Goal: Transaction & Acquisition: Subscribe to service/newsletter

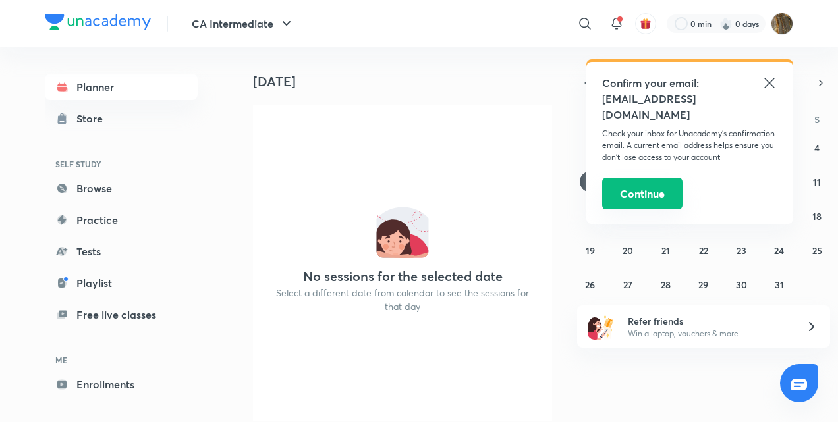
click at [656, 178] on button "Continue" at bounding box center [642, 194] width 80 height 32
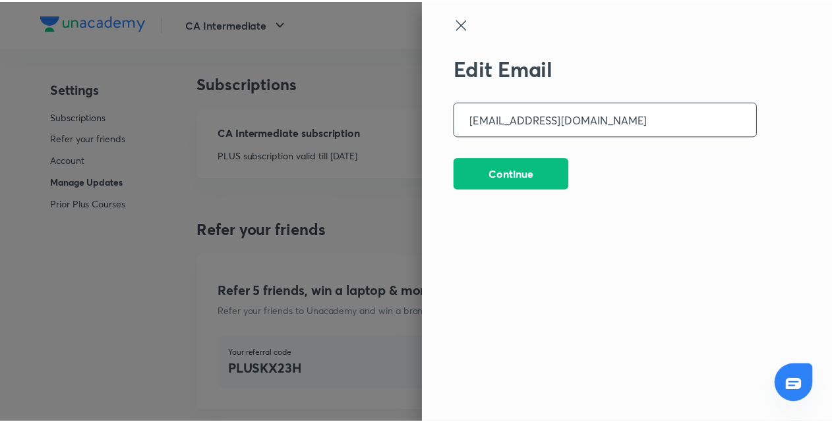
scroll to position [3445, 0]
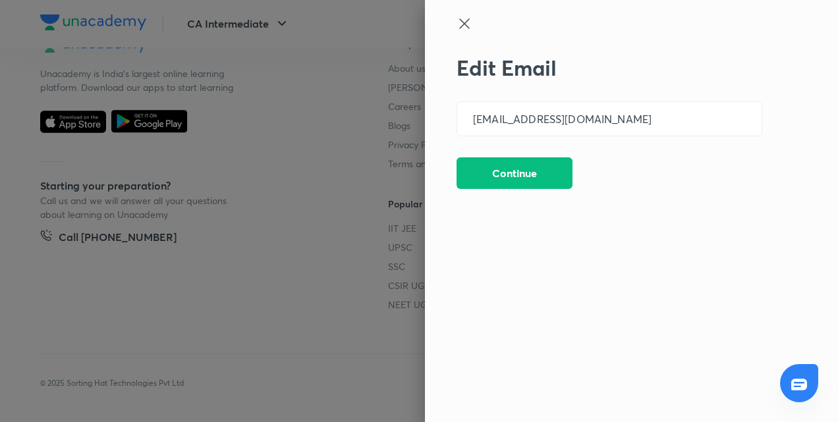
click at [461, 18] on icon at bounding box center [465, 24] width 16 height 16
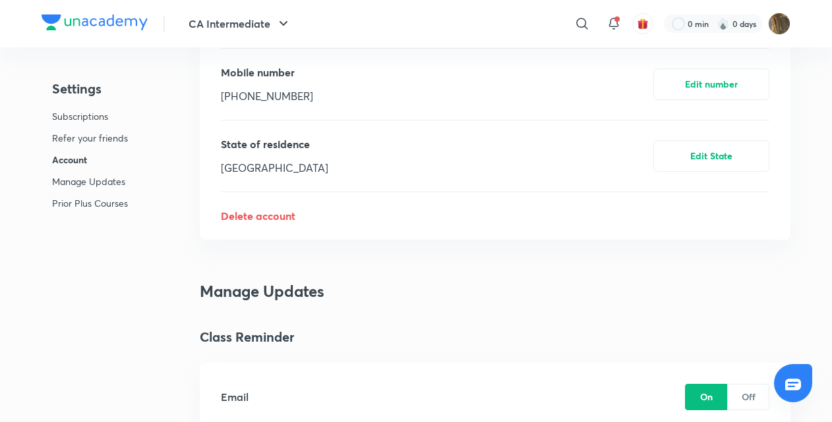
scroll to position [623, 0]
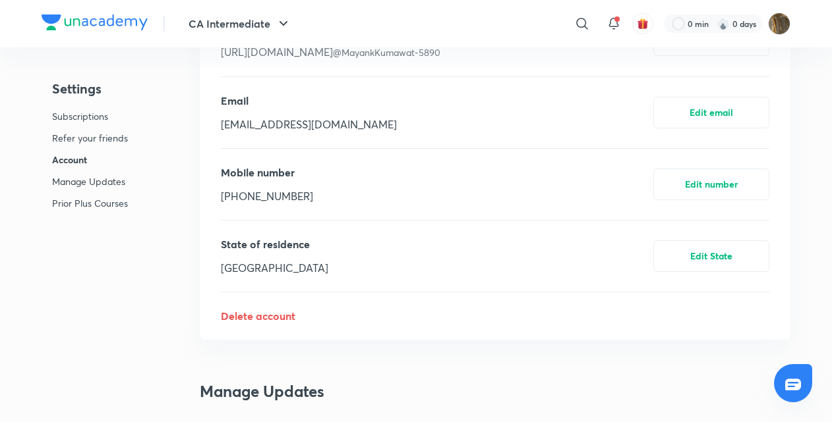
click at [98, 113] on p "Subscriptions" at bounding box center [90, 116] width 76 height 14
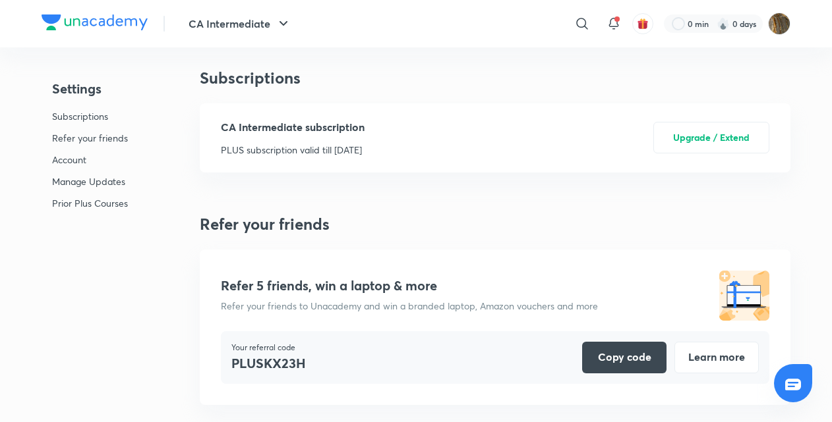
click at [98, 113] on p "Subscriptions" at bounding box center [90, 116] width 76 height 14
click at [364, 137] on div "CA Intermediate subscription PLUS subscription valid till [DATE]" at bounding box center [293, 138] width 144 height 38
click at [78, 158] on p "Account" at bounding box center [90, 160] width 76 height 14
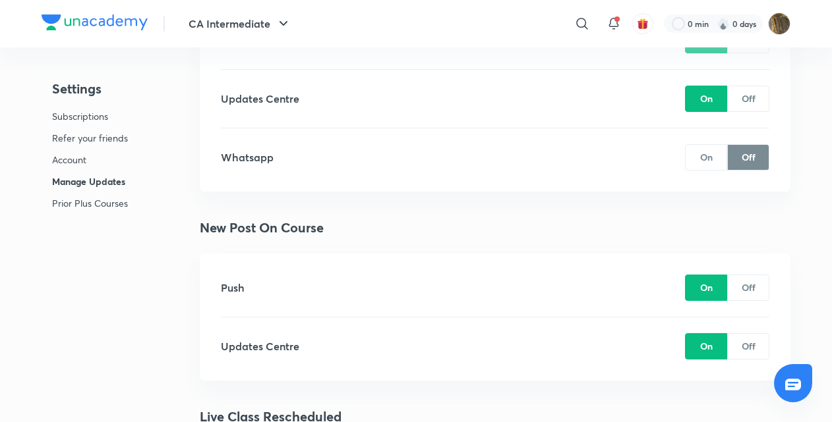
scroll to position [0, 0]
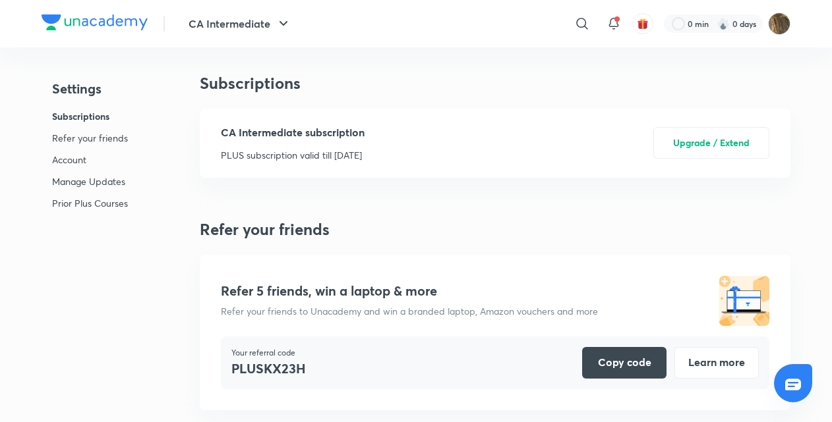
click at [300, 146] on div "CA Intermediate subscription PLUS subscription valid till [DATE]" at bounding box center [293, 144] width 144 height 38
drag, startPoint x: 300, startPoint y: 146, endPoint x: 443, endPoint y: 127, distance: 143.6
click at [443, 127] on div "CA Intermediate subscription PLUS subscription valid till [DATE] Upgrade / Exte…" at bounding box center [495, 143] width 548 height 69
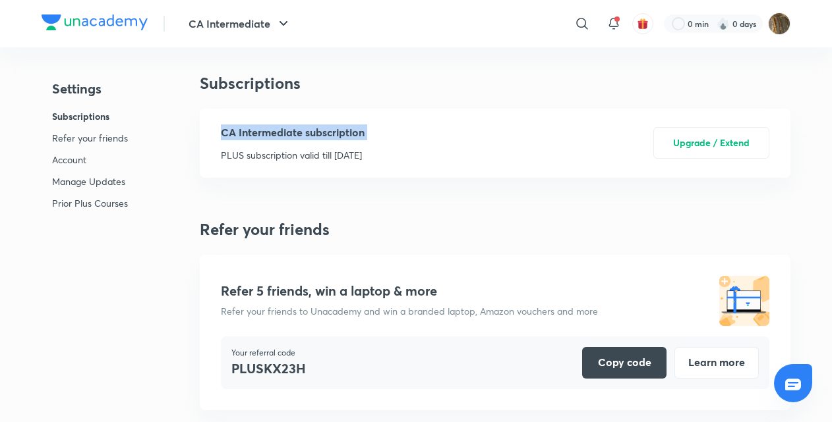
click at [443, 127] on div "CA Intermediate subscription PLUS subscription valid till [DATE] Upgrade / Exte…" at bounding box center [495, 143] width 548 height 69
drag, startPoint x: 443, startPoint y: 127, endPoint x: 499, endPoint y: 152, distance: 61.1
click at [499, 152] on div "CA Intermediate subscription PLUS subscription valid till [DATE] Upgrade / Exte…" at bounding box center [495, 143] width 548 height 69
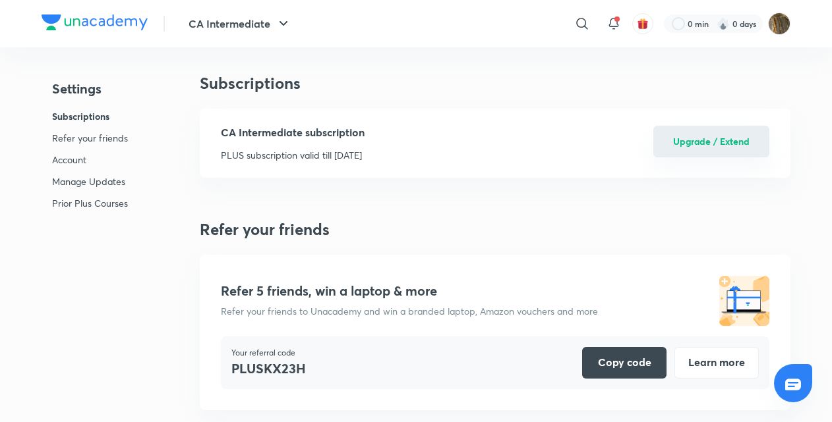
click at [684, 134] on button "Upgrade / Extend" at bounding box center [711, 142] width 116 height 32
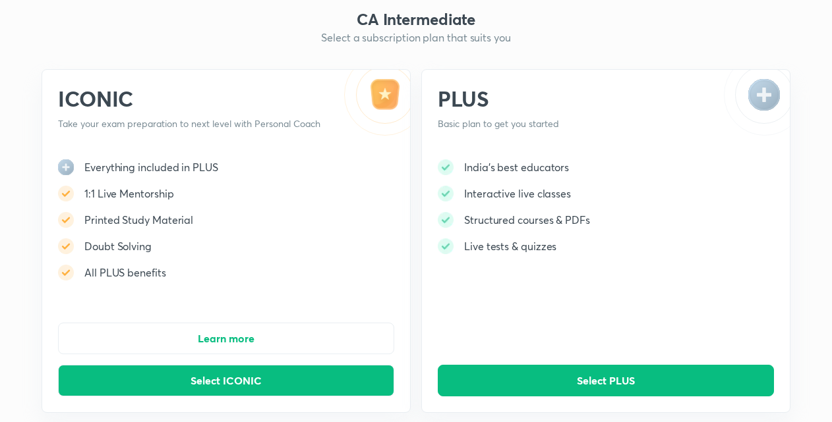
scroll to position [29, 0]
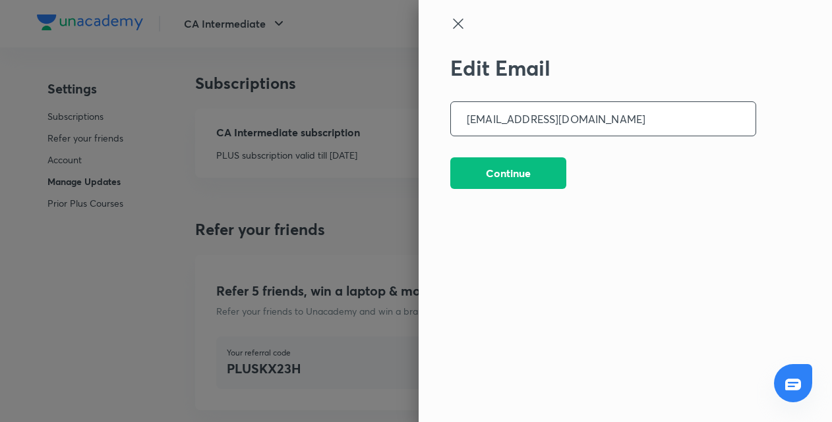
scroll to position [3445, 0]
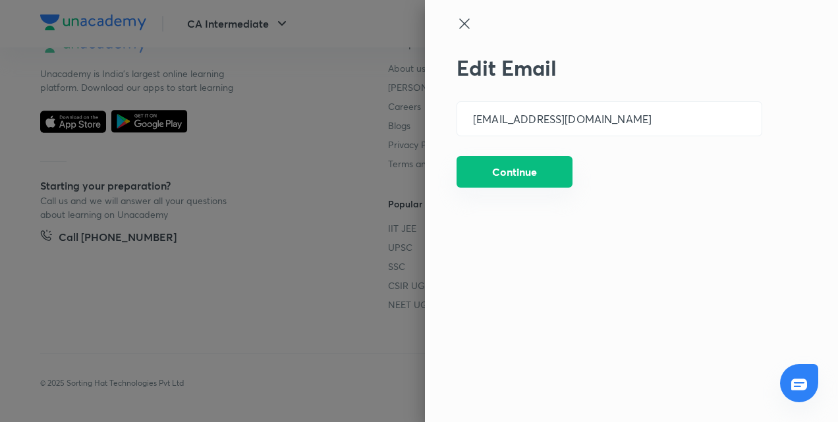
click at [500, 173] on button "Continue" at bounding box center [515, 172] width 116 height 32
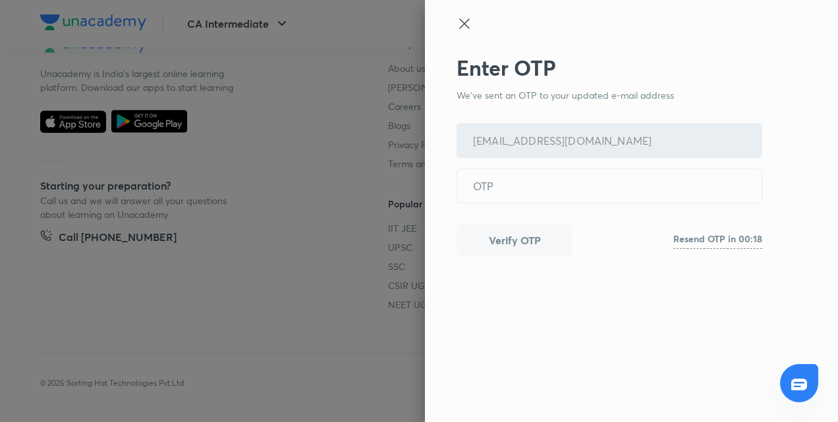
click at [339, 204] on div at bounding box center [419, 211] width 838 height 422
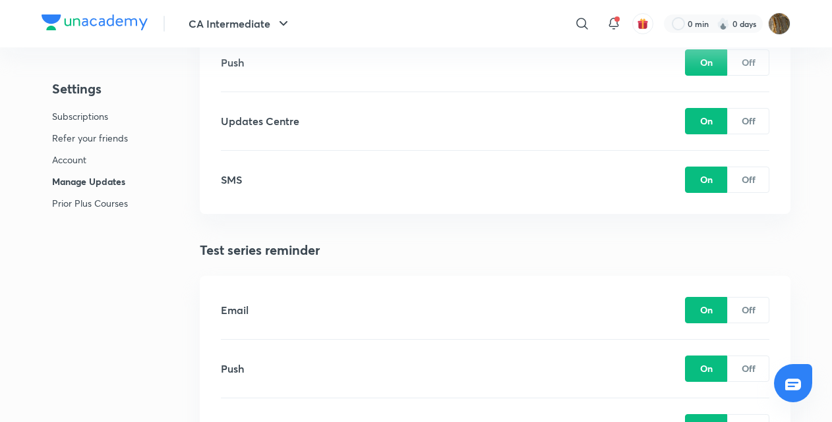
scroll to position [1415, 0]
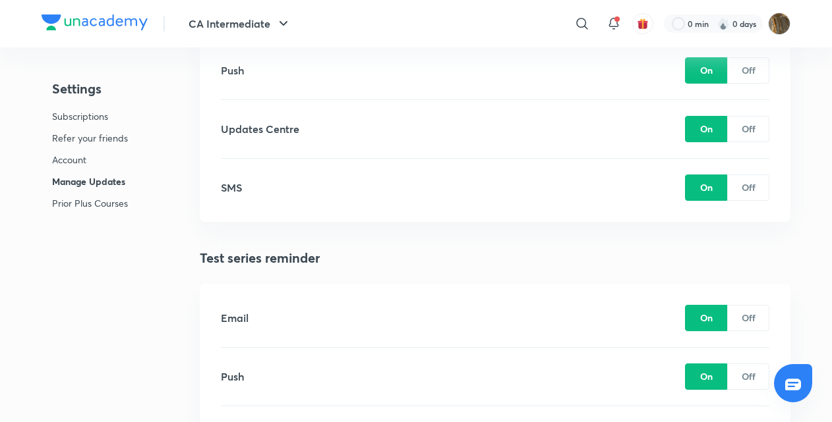
click at [96, 200] on p "Prior Plus Courses" at bounding box center [90, 203] width 76 height 14
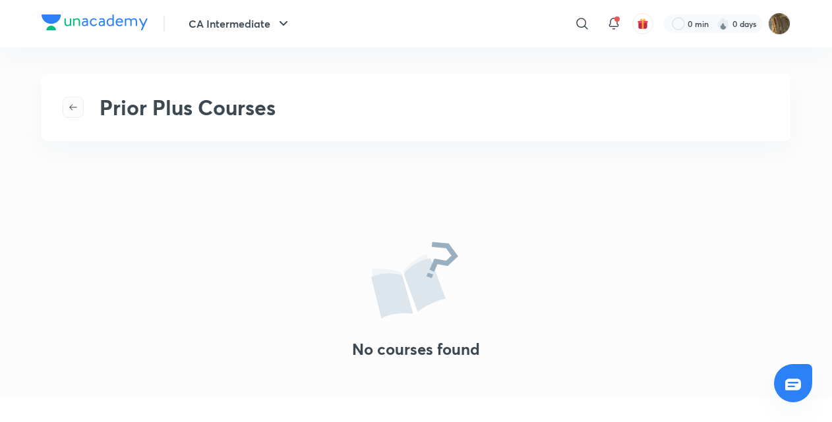
click at [71, 107] on icon "button" at bounding box center [73, 108] width 8 height 6
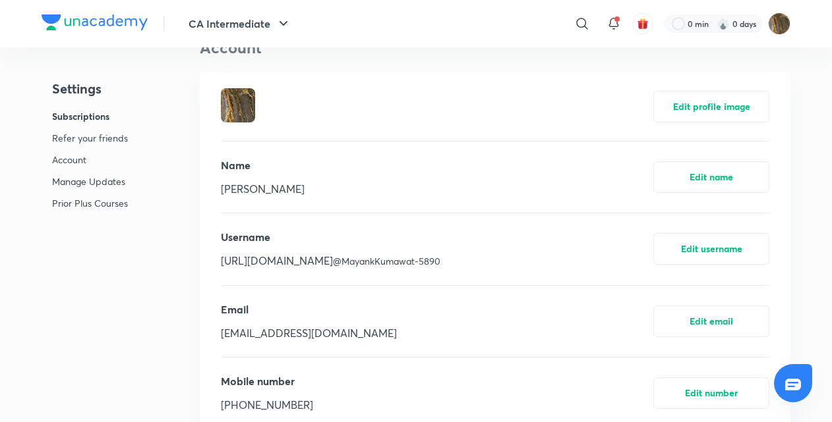
scroll to position [3445, 0]
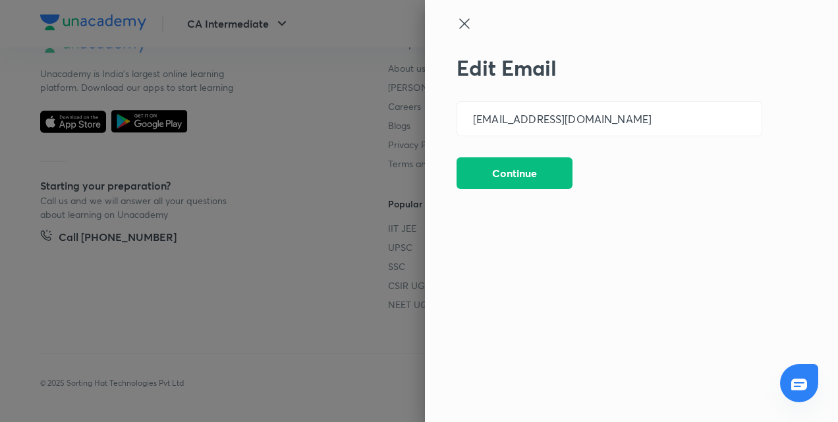
click at [466, 22] on icon at bounding box center [464, 23] width 10 height 10
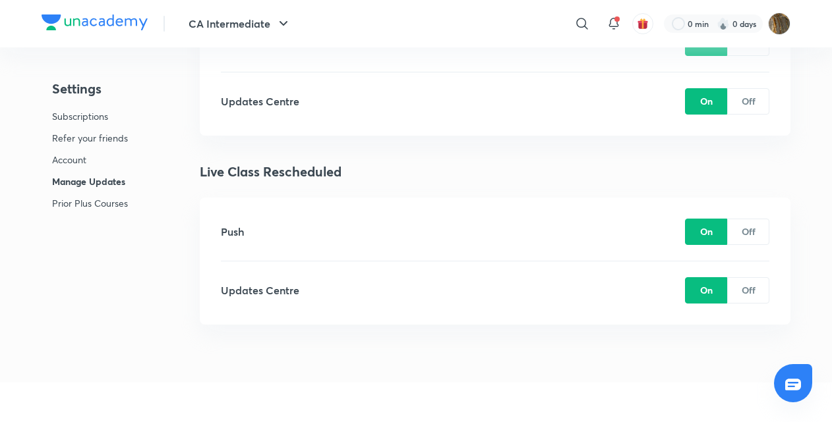
scroll to position [3031, 0]
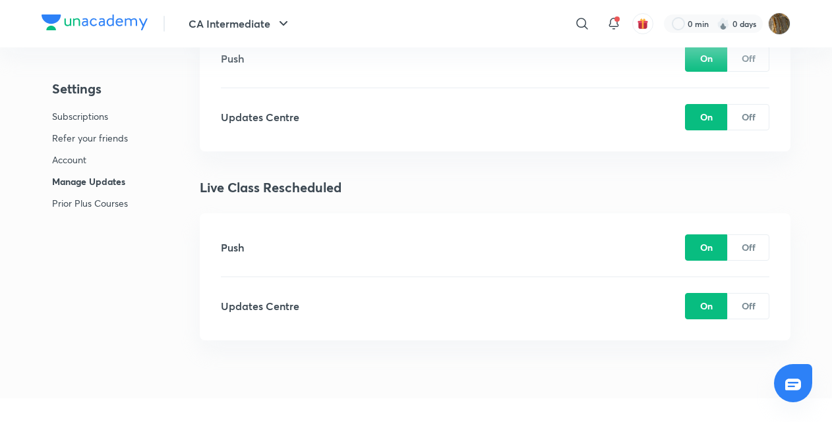
click at [111, 157] on p "Account" at bounding box center [90, 160] width 76 height 14
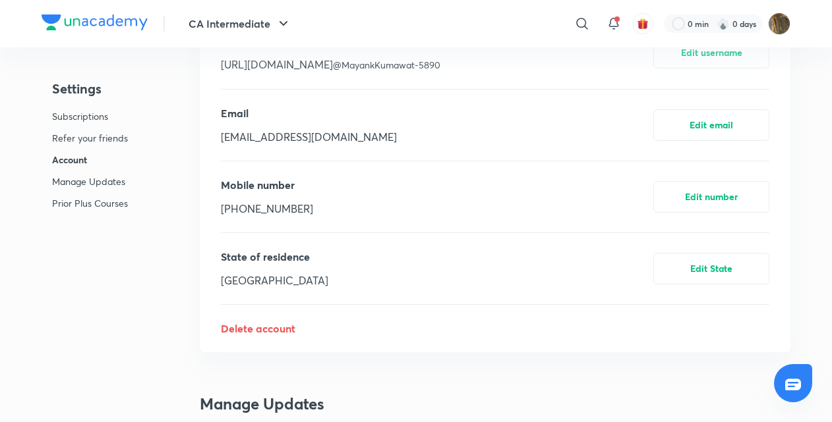
scroll to position [619, 0]
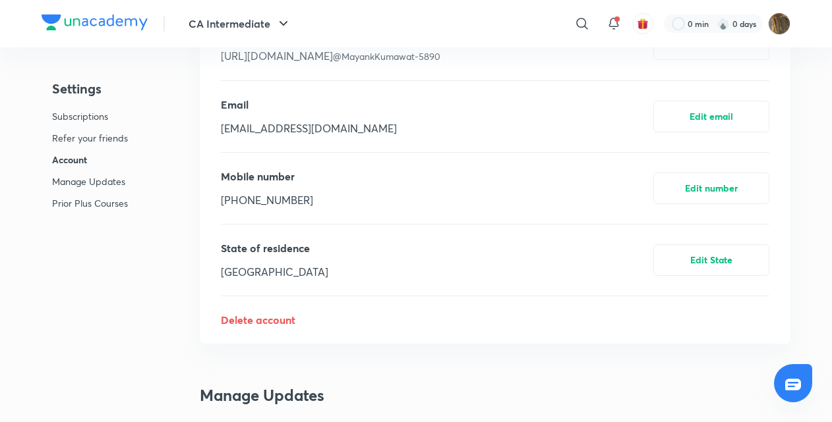
click at [76, 111] on p "Subscriptions" at bounding box center [90, 116] width 76 height 14
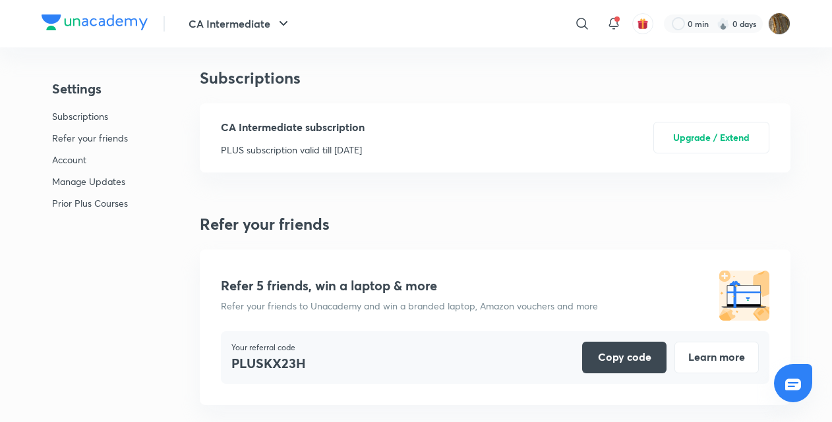
click at [394, 132] on div "CA Intermediate subscription PLUS subscription valid till [DATE] Upgrade / Exte…" at bounding box center [495, 137] width 548 height 69
click at [544, 142] on div "CA Intermediate subscription PLUS subscription valid till [DATE] Upgrade / Exte…" at bounding box center [495, 137] width 548 height 69
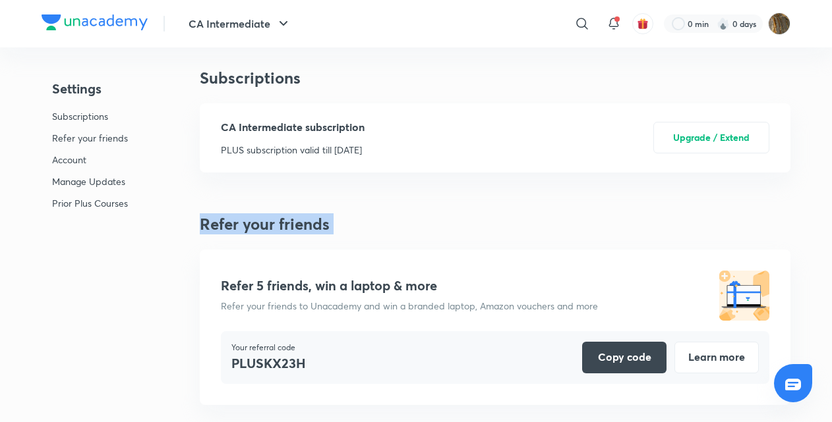
click at [544, 142] on div "CA Intermediate subscription PLUS subscription valid till [DATE] Upgrade / Exte…" at bounding box center [495, 137] width 548 height 69
click at [453, 134] on div "CA Intermediate subscription PLUS subscription valid till [DATE] Upgrade / Exte…" at bounding box center [495, 137] width 548 height 69
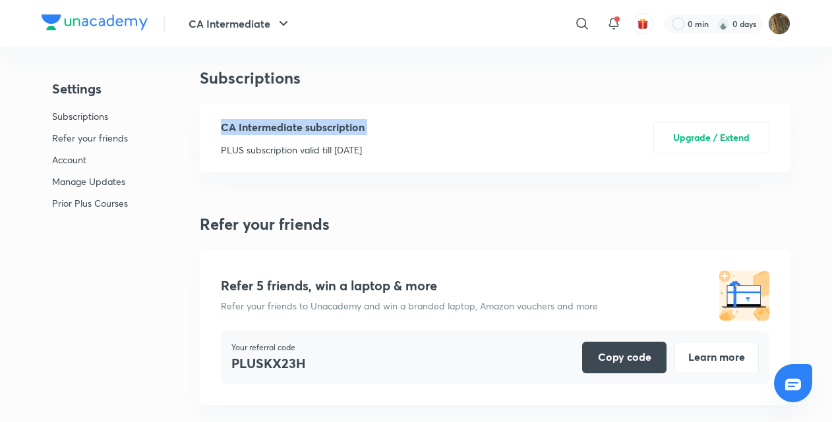
click at [453, 134] on div "CA Intermediate subscription PLUS subscription valid till [DATE] Upgrade / Exte…" at bounding box center [495, 137] width 548 height 69
click at [113, 117] on p "Subscriptions" at bounding box center [90, 116] width 76 height 14
click at [531, 129] on div "CA Intermediate subscription PLUS subscription valid till [DATE] Upgrade / Exte…" at bounding box center [495, 137] width 548 height 69
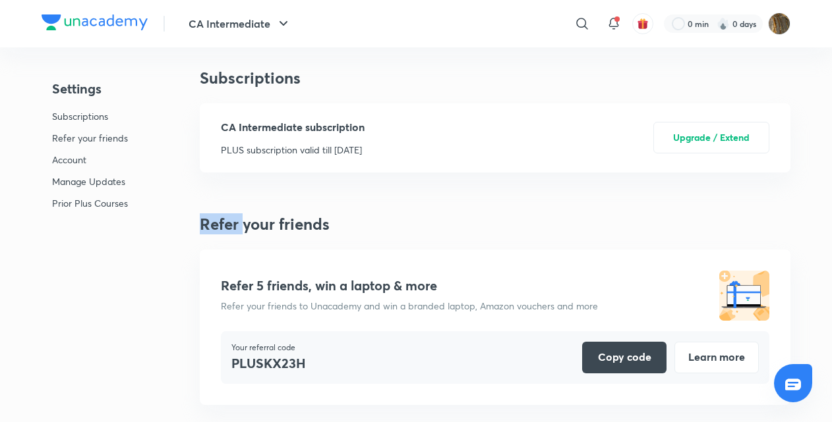
click at [531, 129] on div "CA Intermediate subscription PLUS subscription valid till [DATE] Upgrade / Exte…" at bounding box center [495, 137] width 548 height 69
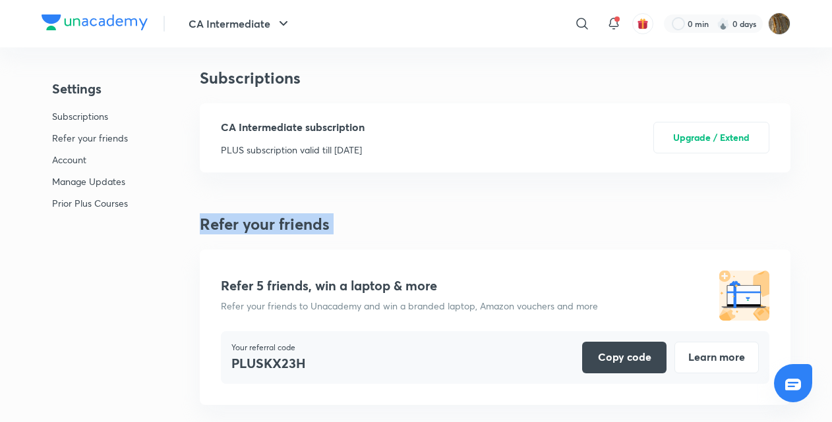
click at [531, 129] on div "CA Intermediate subscription PLUS subscription valid till [DATE] Upgrade / Exte…" at bounding box center [495, 137] width 548 height 69
click at [98, 179] on p "Manage Updates" at bounding box center [90, 182] width 76 height 14
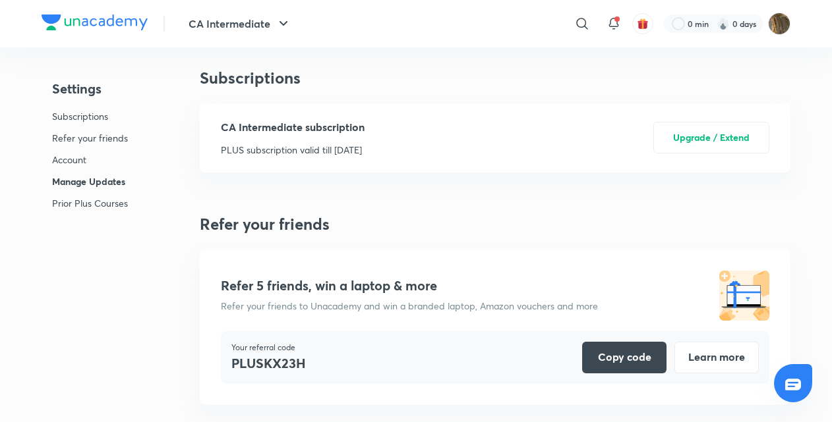
scroll to position [937, 0]
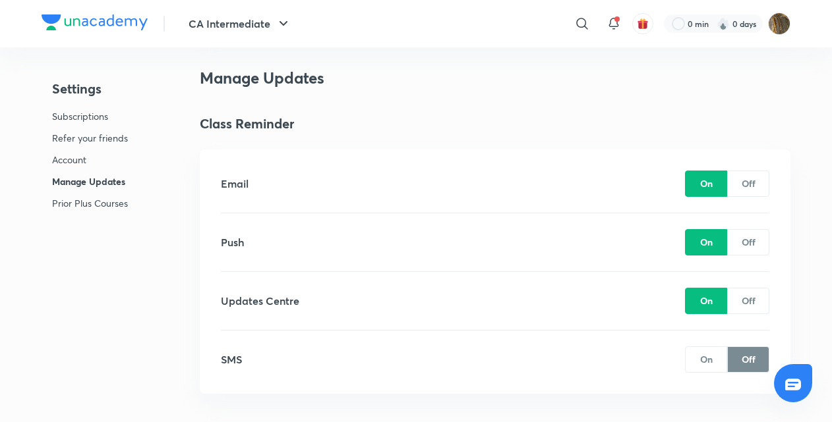
click at [66, 160] on p "Account" at bounding box center [90, 160] width 76 height 14
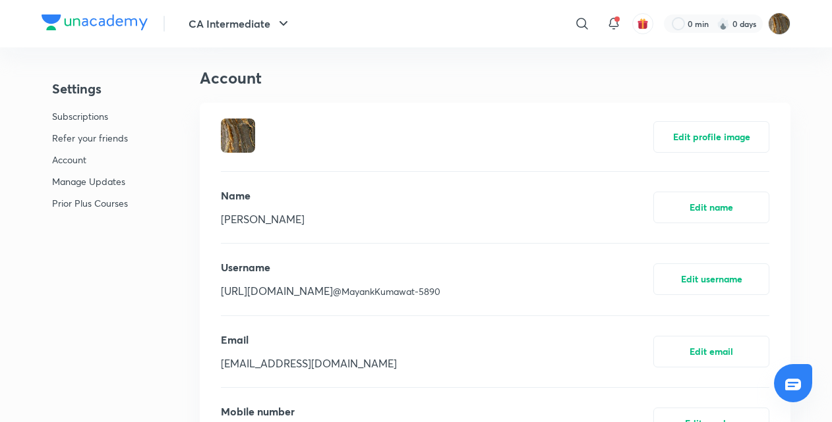
click at [79, 144] on p "Refer your friends" at bounding box center [90, 138] width 76 height 14
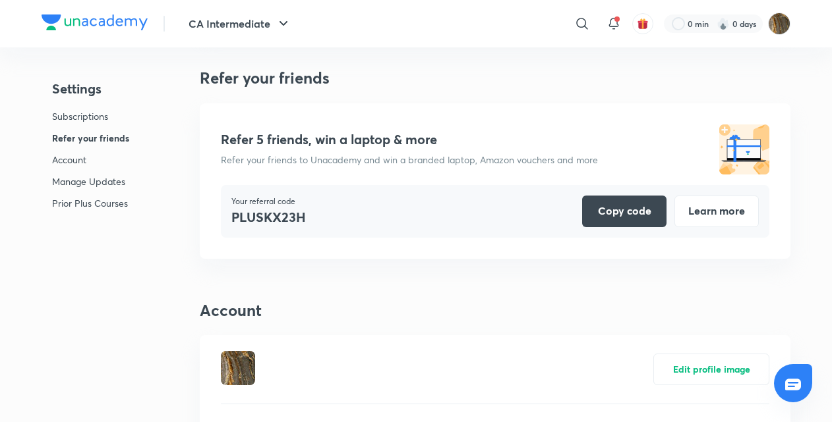
click at [81, 198] on p "Prior Plus Courses" at bounding box center [90, 203] width 77 height 14
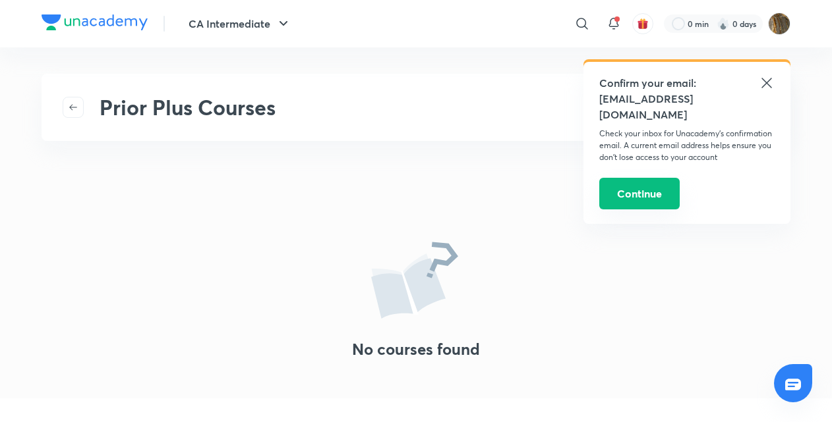
click at [651, 184] on button "Continue" at bounding box center [639, 194] width 80 height 32
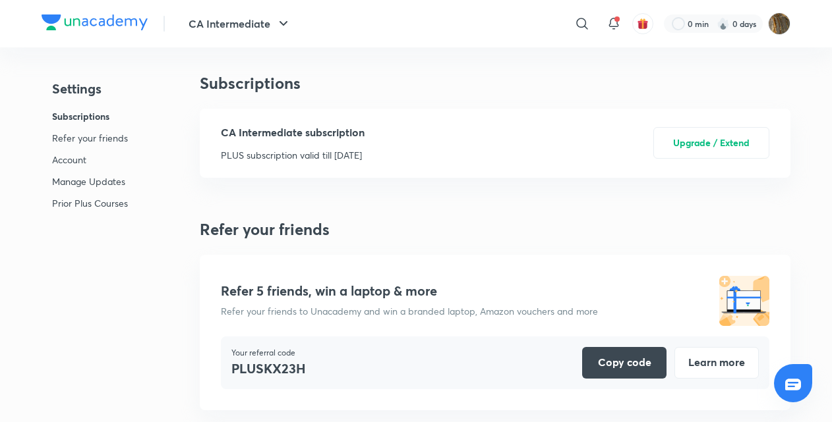
scroll to position [3445, 0]
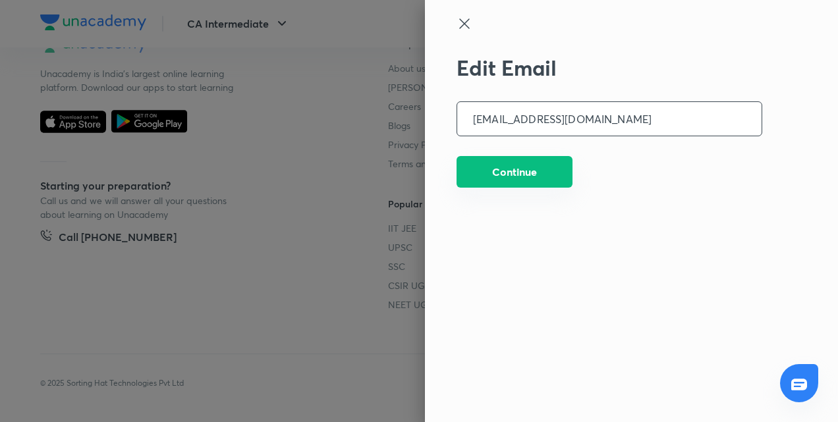
click at [546, 176] on button "Continue" at bounding box center [515, 172] width 116 height 32
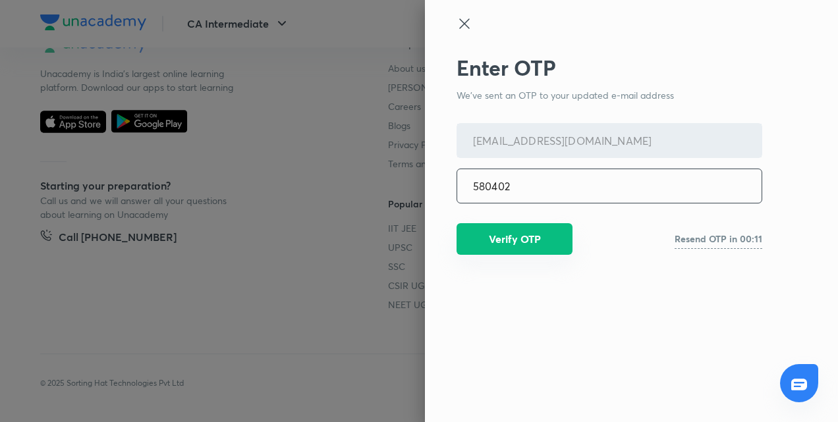
type input "580402"
click at [506, 229] on button "Verify OTP" at bounding box center [515, 239] width 116 height 32
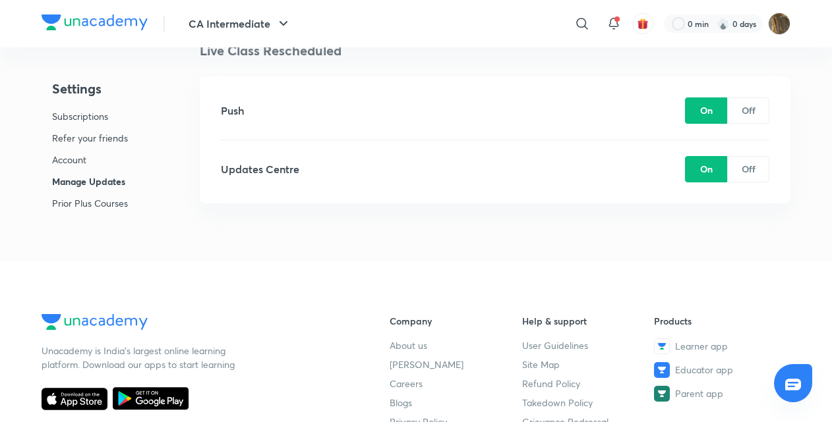
scroll to position [1636, 0]
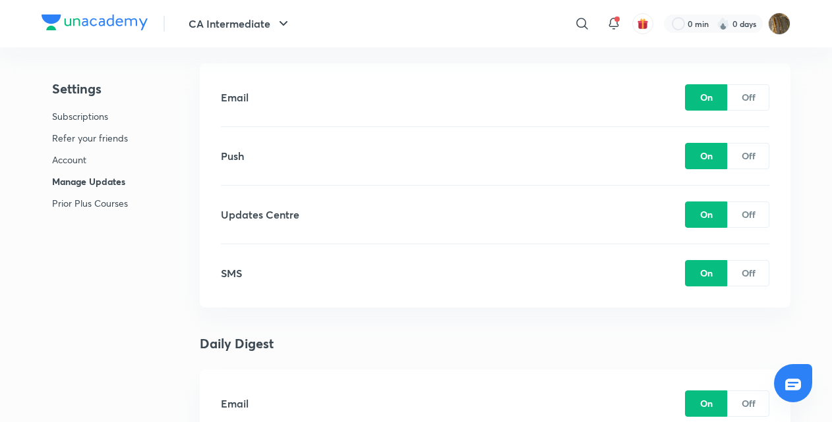
click at [76, 113] on p "Subscriptions" at bounding box center [90, 116] width 76 height 14
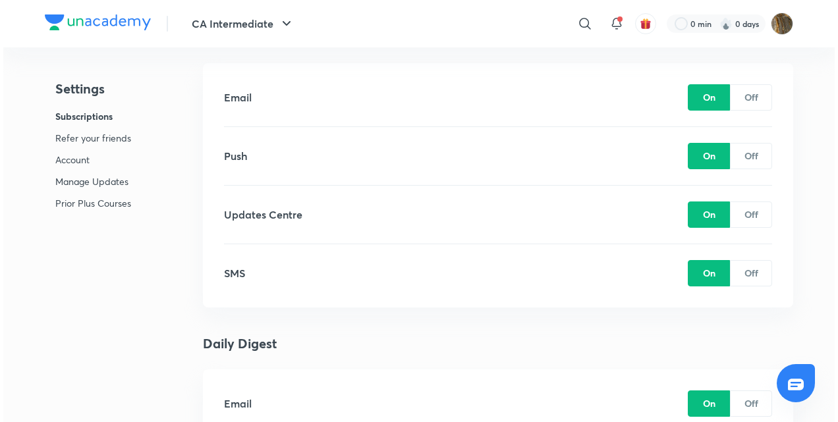
scroll to position [5, 0]
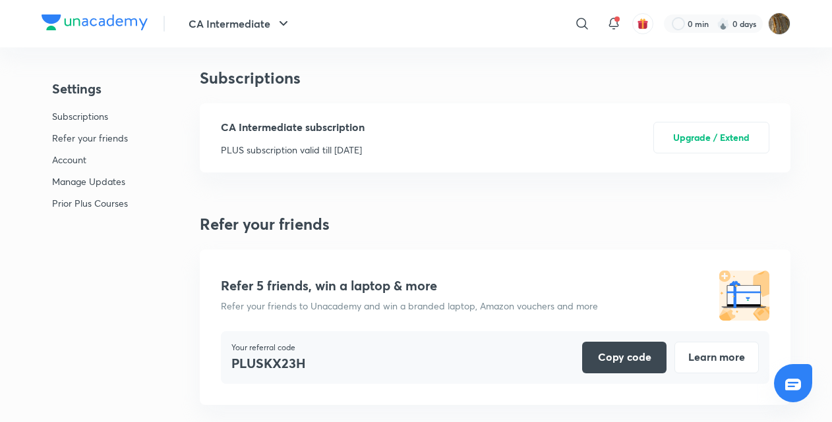
click at [432, 140] on div "CA Intermediate subscription PLUS subscription valid till [DATE] Upgrade / Exte…" at bounding box center [495, 137] width 548 height 69
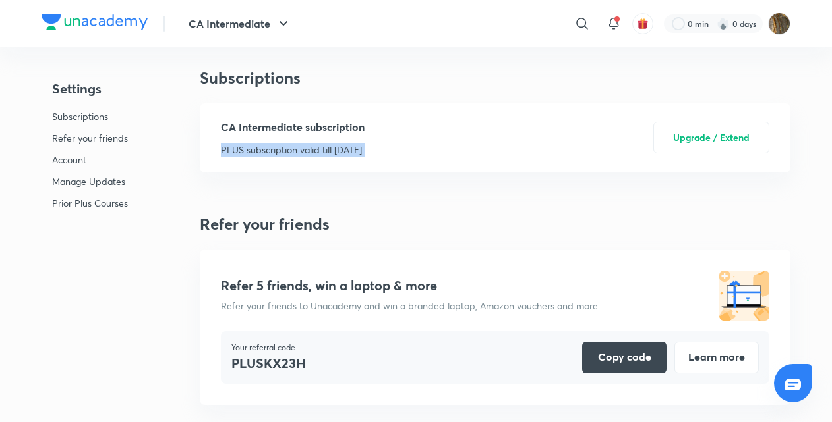
click at [432, 140] on div "CA Intermediate subscription PLUS subscription valid till [DATE] Upgrade / Exte…" at bounding box center [495, 137] width 548 height 69
click at [284, 22] on icon "button" at bounding box center [283, 24] width 16 height 16
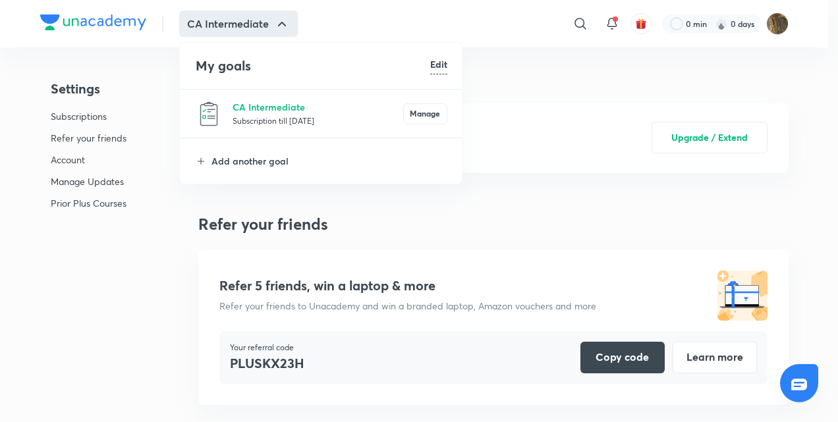
click at [304, 116] on p "Subscription till [DATE]" at bounding box center [318, 120] width 171 height 13
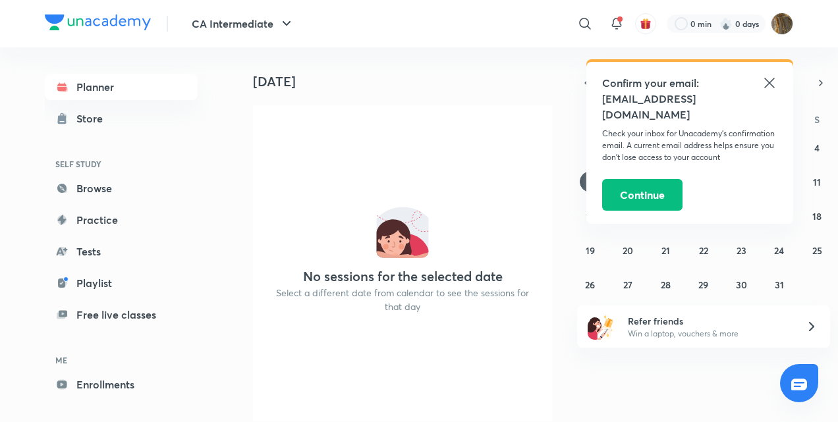
click at [769, 80] on icon at bounding box center [770, 83] width 16 height 16
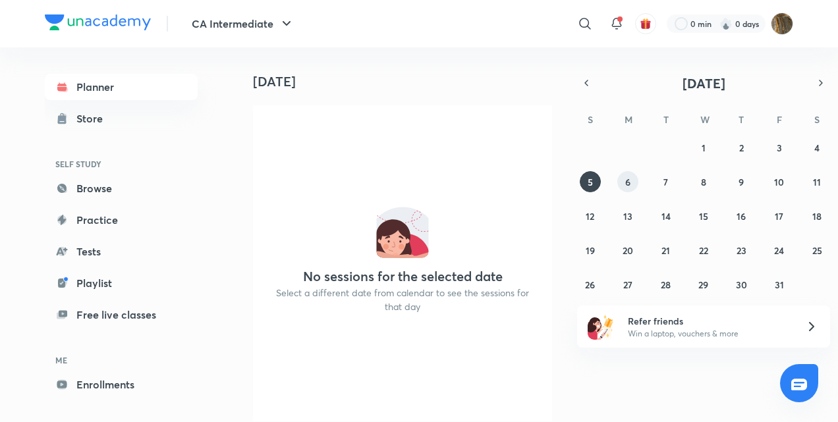
click at [632, 177] on button "6" at bounding box center [627, 181] width 21 height 21
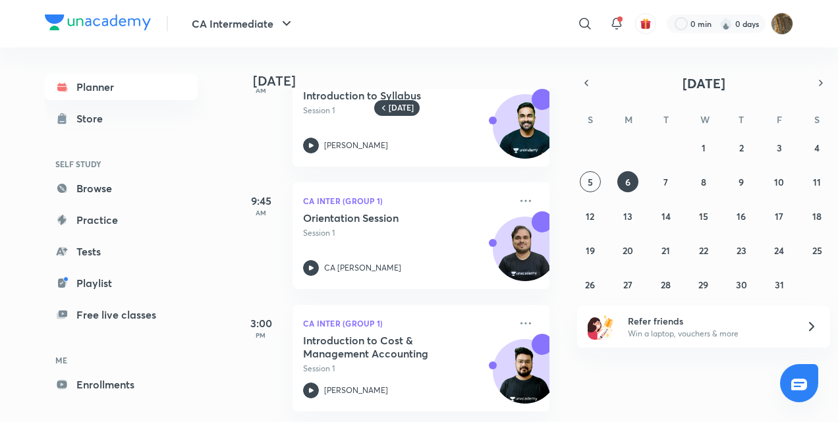
scroll to position [178, 0]
